Goal: Navigation & Orientation: Find specific page/section

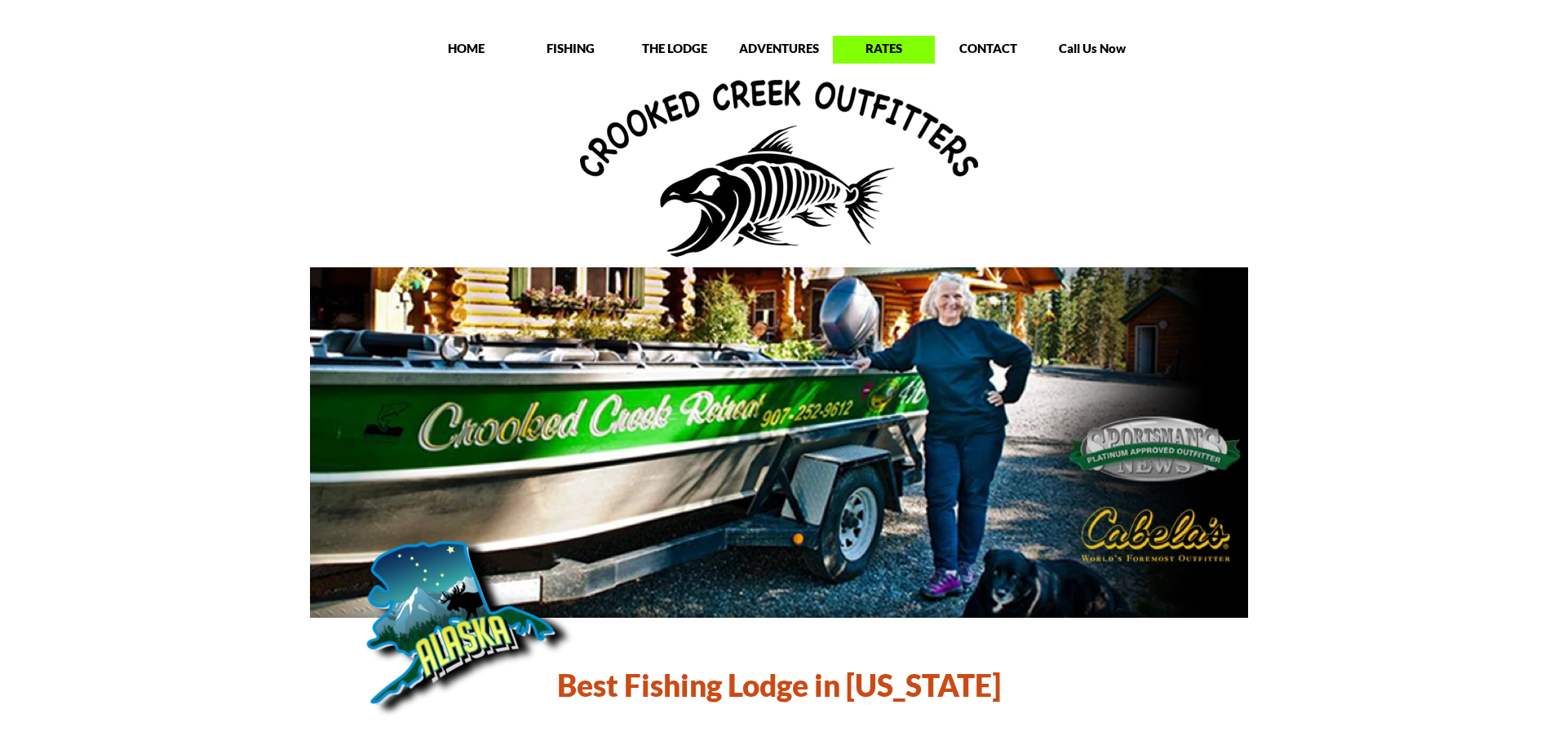
click at [882, 51] on p "RATES" at bounding box center [884, 48] width 102 height 16
